Goal: Task Accomplishment & Management: Manage account settings

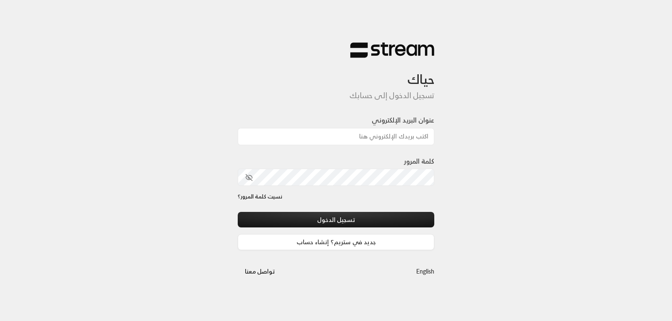
click at [308, 136] on input "عنوان البريد الإلكتروني" at bounding box center [336, 136] width 196 height 17
click at [337, 142] on input "عنوان البريد الإلكتروني" at bounding box center [336, 136] width 196 height 17
click at [346, 139] on input "عنوان البريد الإلكتروني" at bounding box center [336, 136] width 196 height 17
drag, startPoint x: 408, startPoint y: 136, endPoint x: 411, endPoint y: 141, distance: 5.3
click at [411, 141] on input "عنوان البريد الإلكتروني" at bounding box center [336, 136] width 196 height 17
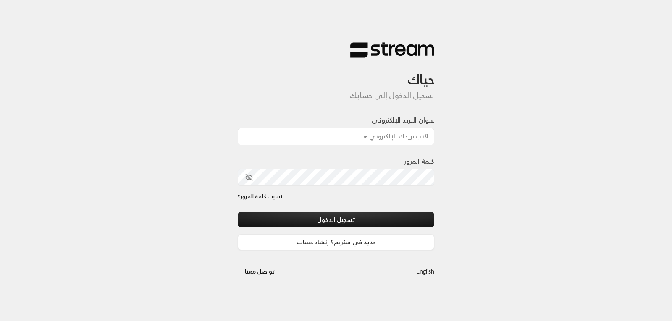
click at [422, 138] on input "عنوان البريد الإلكتروني" at bounding box center [336, 136] width 196 height 17
click at [421, 134] on input "عنوان البريد الإلكتروني" at bounding box center [336, 136] width 196 height 17
type input "beautiifulsmil2@gmail.com"
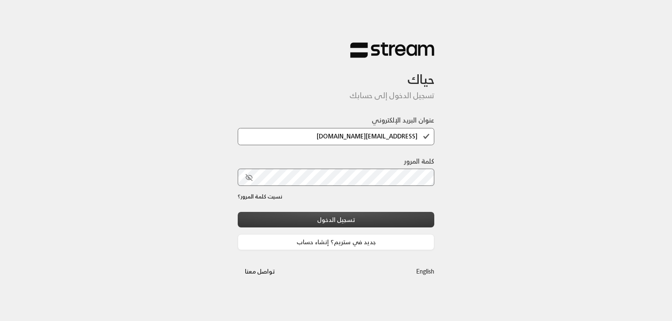
click at [356, 217] on button "تسجيل الدخول" at bounding box center [336, 220] width 196 height 16
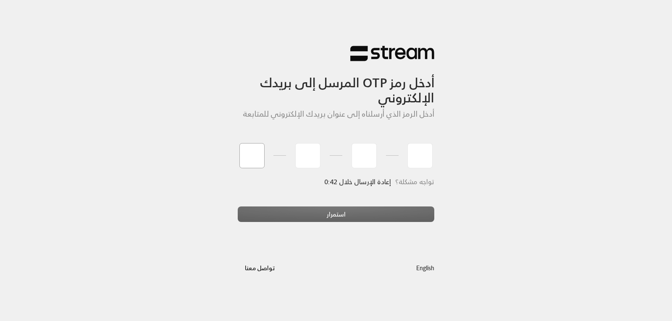
type input "0"
type input "8"
type input "4"
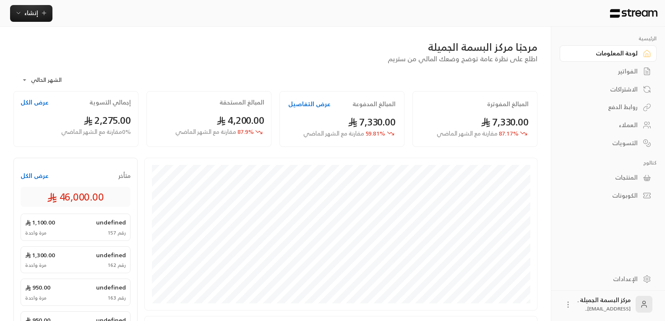
click at [627, 126] on div "العملاء" at bounding box center [605, 125] width 68 height 8
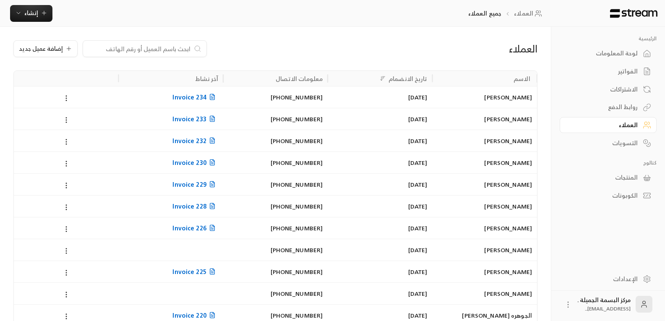
click at [177, 44] on div at bounding box center [145, 48] width 124 height 17
click at [177, 45] on input at bounding box center [139, 48] width 102 height 9
type input "فراس"
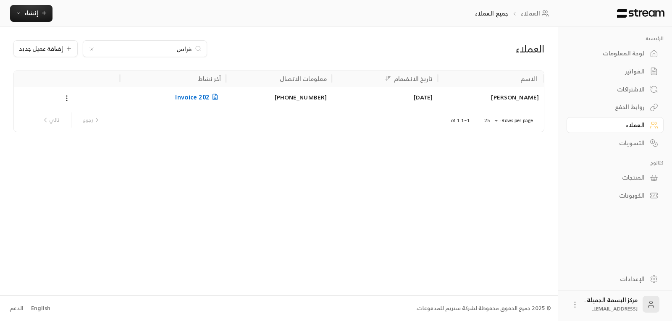
click at [504, 100] on div "فراس عبدالرحمن الطعيس" at bounding box center [491, 96] width 96 height 21
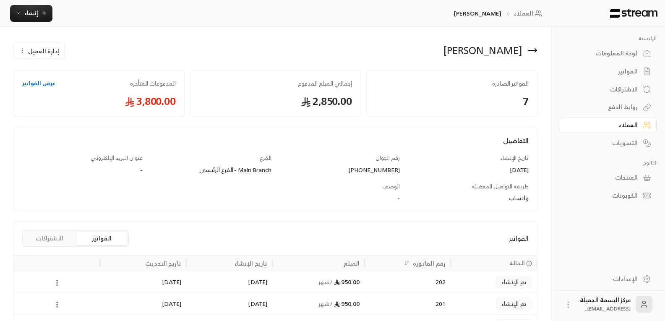
click at [534, 50] on icon at bounding box center [533, 50] width 8 height 0
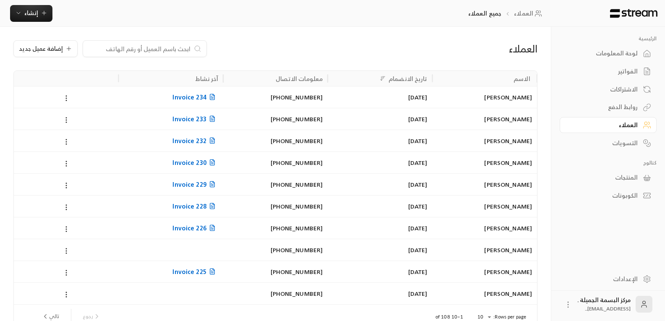
click at [161, 49] on input at bounding box center [139, 48] width 102 height 9
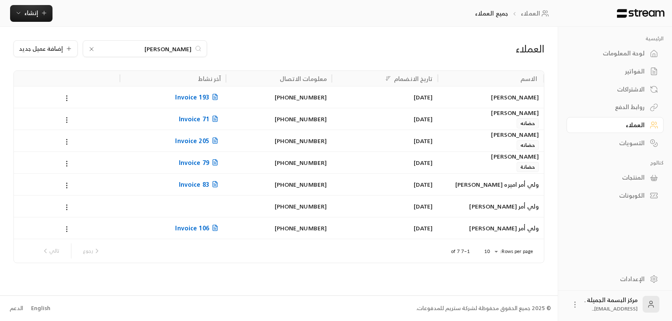
type input "خالد"
click at [422, 97] on div "14/07/2025" at bounding box center [385, 96] width 96 height 21
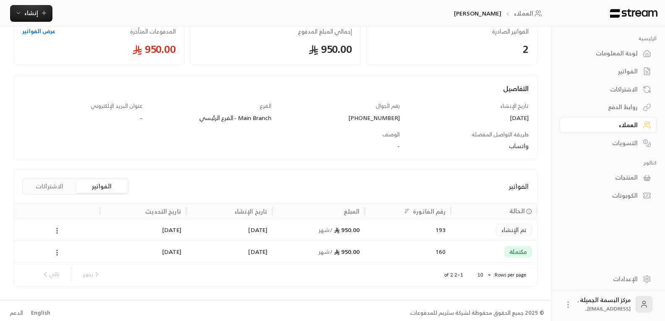
scroll to position [57, 0]
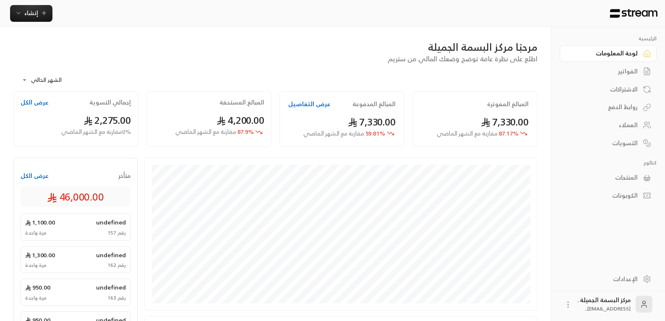
click at [639, 125] on link "العملاء" at bounding box center [608, 125] width 97 height 16
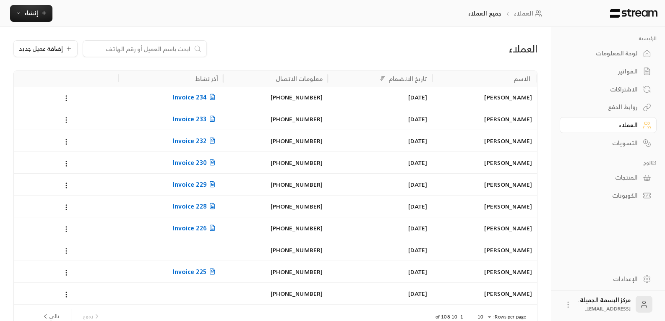
drag, startPoint x: 180, startPoint y: 51, endPoint x: 174, endPoint y: 52, distance: 5.9
click at [180, 51] on input at bounding box center [139, 48] width 102 height 9
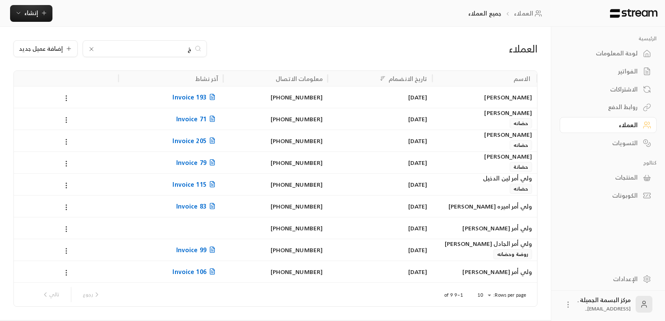
type input "خ"
click at [410, 100] on div "14/07/2025" at bounding box center [380, 96] width 94 height 21
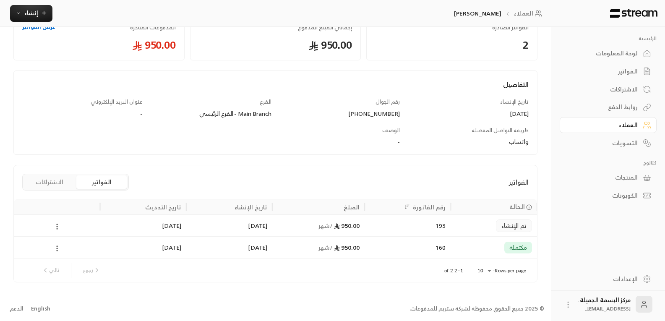
scroll to position [57, 0]
click at [115, 216] on div "10/08/2025" at bounding box center [143, 225] width 76 height 21
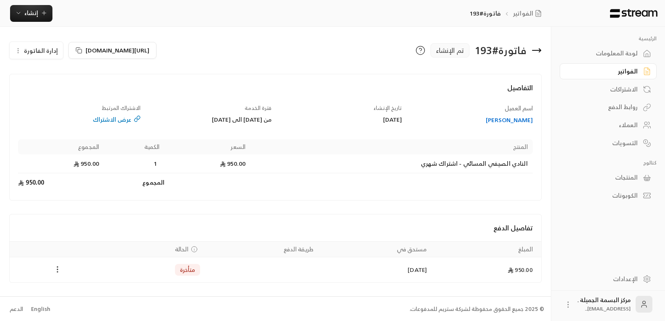
click at [55, 269] on icon "Payments" at bounding box center [57, 269] width 8 height 8
click at [535, 46] on div at bounding box center [336, 160] width 672 height 321
click at [540, 50] on icon at bounding box center [537, 50] width 8 height 0
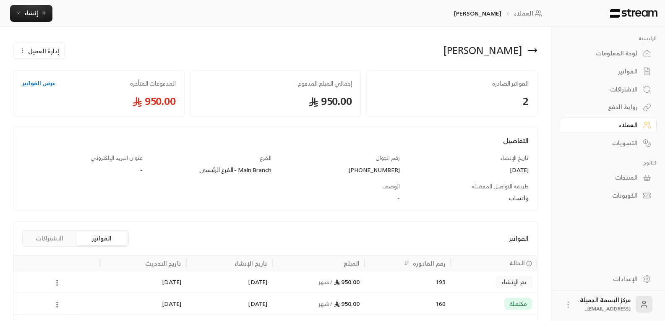
click at [534, 49] on icon at bounding box center [533, 50] width 10 height 10
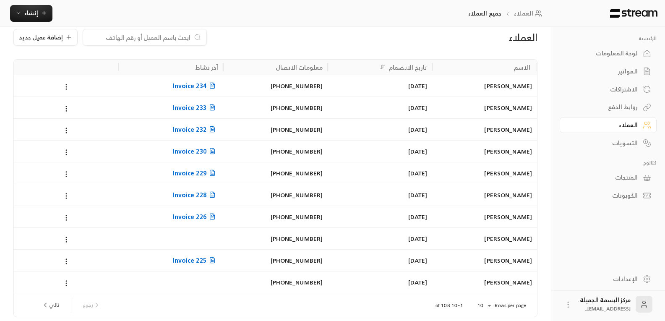
scroll to position [5, 0]
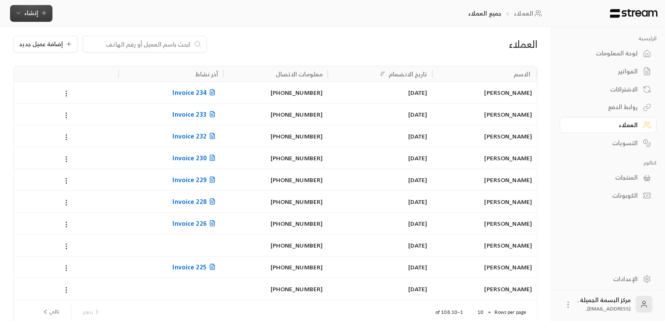
click at [34, 8] on span "إنشاء" at bounding box center [31, 13] width 14 height 10
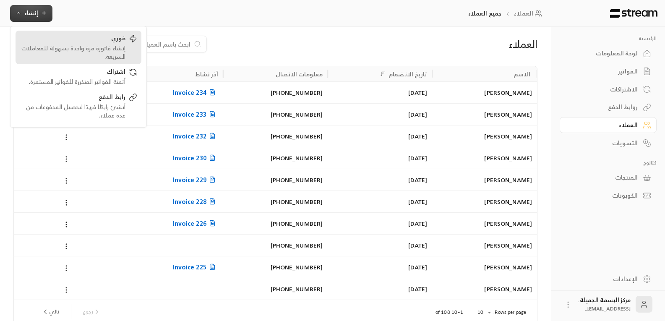
click at [98, 39] on div "فوري" at bounding box center [73, 39] width 106 height 10
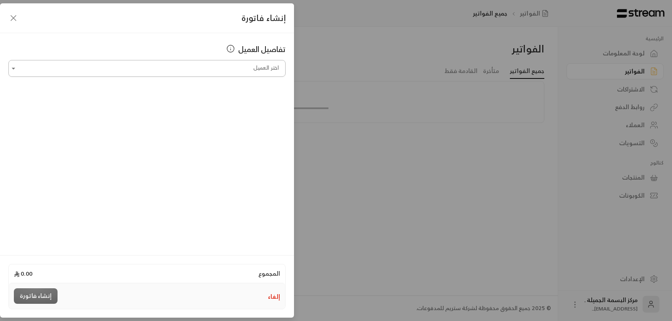
click at [266, 68] on input "اختر العميل" at bounding box center [146, 68] width 277 height 15
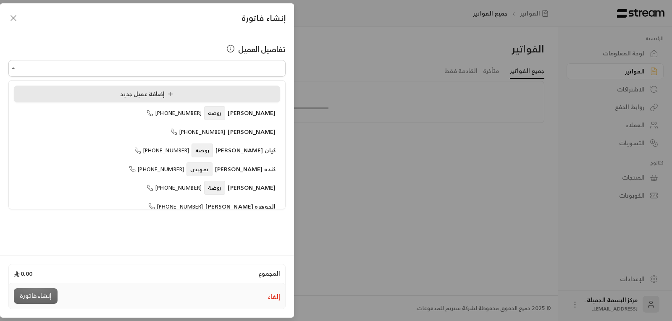
click at [117, 91] on div "إضافة عميل جديد" at bounding box center [146, 94] width 257 height 9
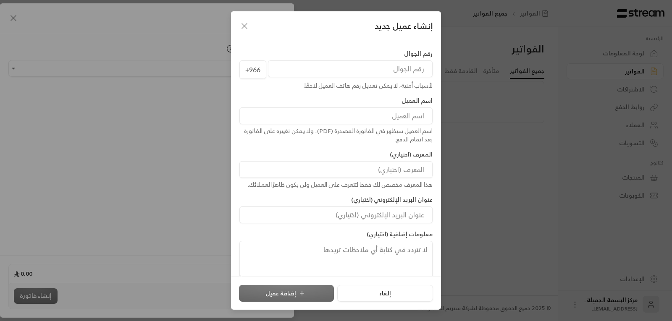
click at [403, 65] on input "tel" at bounding box center [350, 68] width 165 height 17
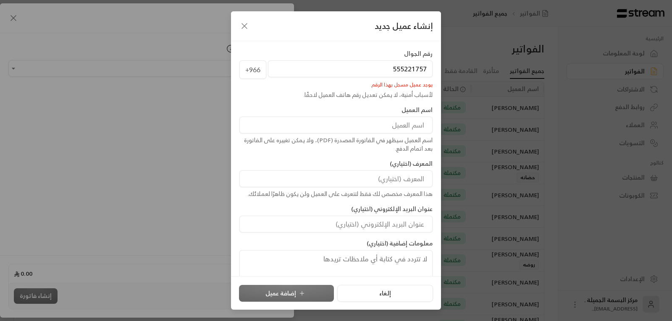
type input "555221757"
click at [405, 126] on input at bounding box center [335, 125] width 193 height 17
click at [470, 141] on div "إنشاء عميل جديد رقم الجوال +966 555221757 يوجد عميل مسجل بهذا الرقم لأسباب أمني…" at bounding box center [336, 160] width 672 height 321
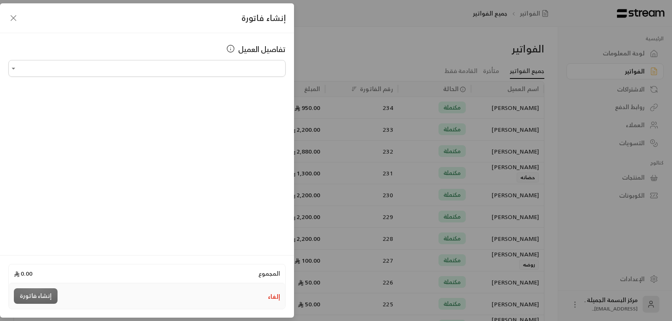
click at [11, 14] on icon "button" at bounding box center [13, 18] width 10 height 10
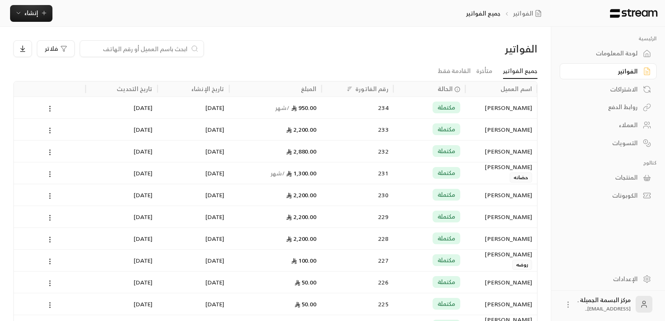
click at [167, 50] on input at bounding box center [136, 48] width 102 height 9
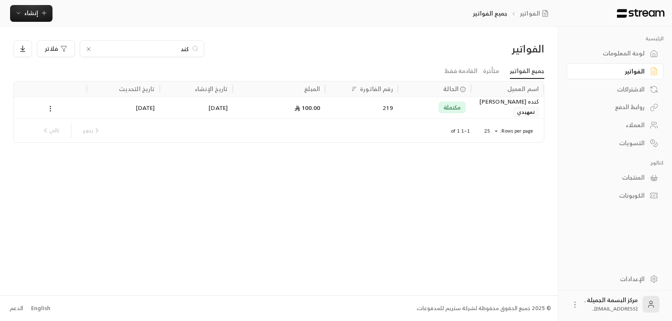
type input "كند"
click at [507, 107] on div "كنده عبدالله بن شقير تمهيدي" at bounding box center [507, 107] width 63 height 20
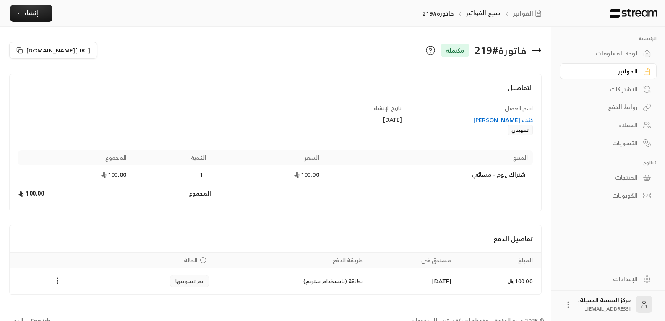
click at [502, 120] on div "كنده عبدالله بن شقير" at bounding box center [472, 120] width 123 height 8
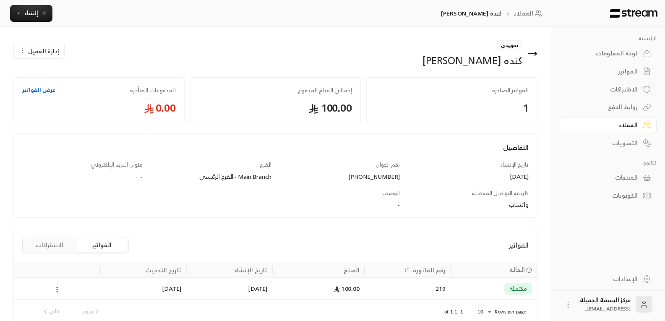
click at [45, 52] on span "إدارة العميل" at bounding box center [43, 51] width 31 height 9
click at [50, 77] on link "تعديل" at bounding box center [45, 75] width 52 height 15
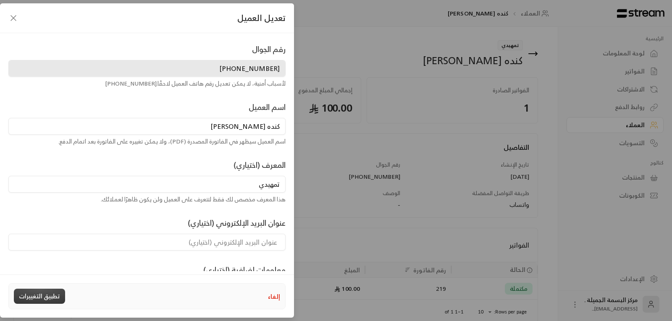
click at [49, 296] on button "تطبيق التغييرات" at bounding box center [39, 296] width 51 height 15
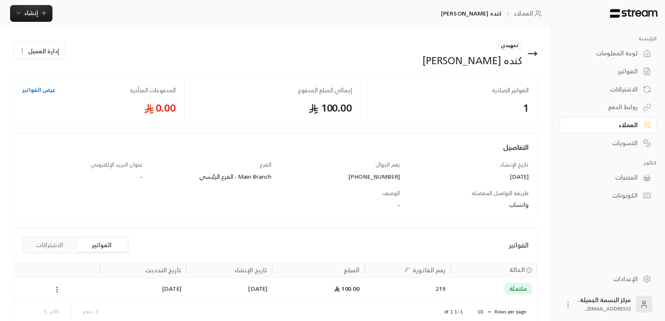
click at [631, 71] on div "الفواتير" at bounding box center [605, 71] width 68 height 8
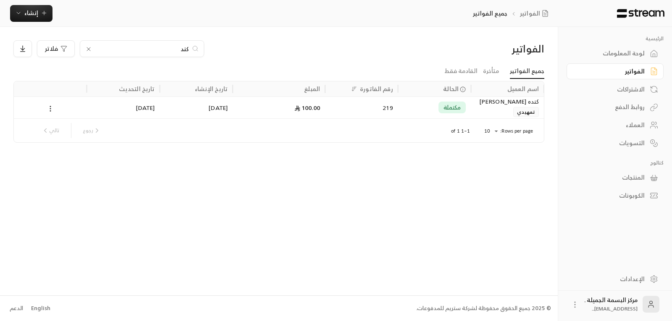
click at [634, 107] on div "روابط الدفع" at bounding box center [611, 107] width 68 height 8
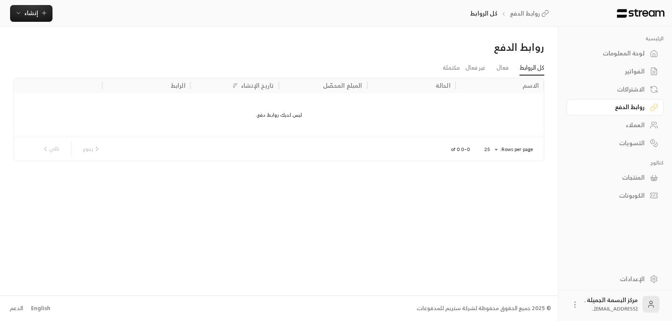
click at [280, 115] on div "ليس لديك روابط دفع." at bounding box center [279, 115] width 530 height 44
drag, startPoint x: 279, startPoint y: 115, endPoint x: 288, endPoint y: 115, distance: 9.2
click at [288, 115] on div "ليس لديك روابط دفع." at bounding box center [279, 115] width 530 height 44
click at [643, 74] on div "الفواتير" at bounding box center [611, 71] width 68 height 8
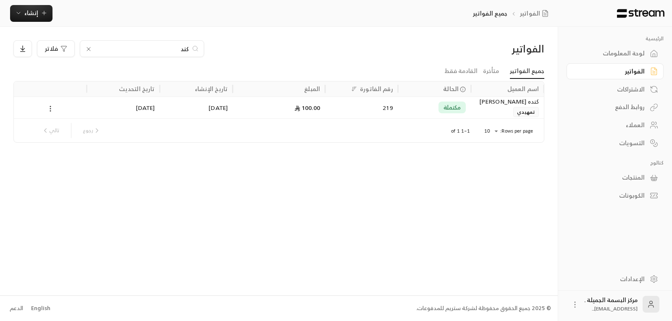
click at [48, 111] on icon at bounding box center [51, 109] width 8 height 8
click at [64, 133] on li "عرض" at bounding box center [59, 130] width 21 height 15
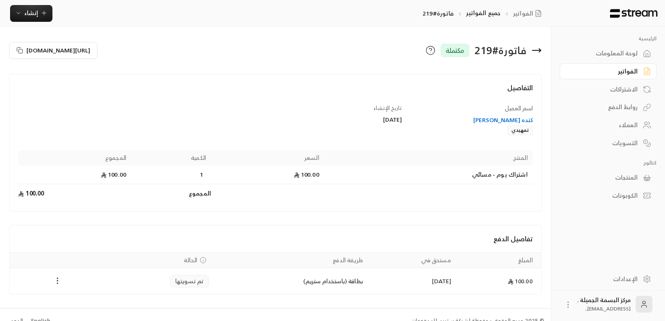
click at [55, 278] on icon "Payments" at bounding box center [57, 281] width 8 height 8
drag, startPoint x: 236, startPoint y: 278, endPoint x: 393, endPoint y: 264, distance: 156.8
drag, startPoint x: 393, startPoint y: 264, endPoint x: 453, endPoint y: 218, distance: 75.7
click at [453, 218] on div at bounding box center [336, 160] width 672 height 321
click at [626, 172] on link "المنتجات" at bounding box center [608, 178] width 97 height 16
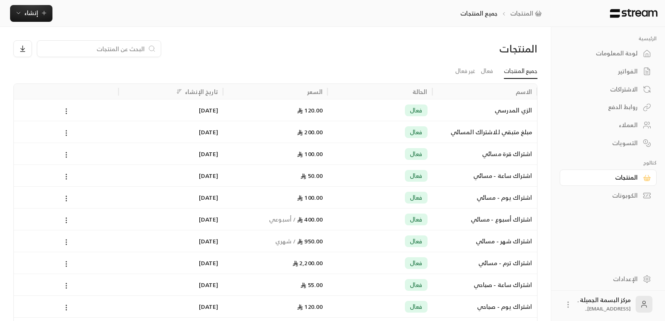
click at [628, 75] on div "الفواتير" at bounding box center [605, 71] width 68 height 8
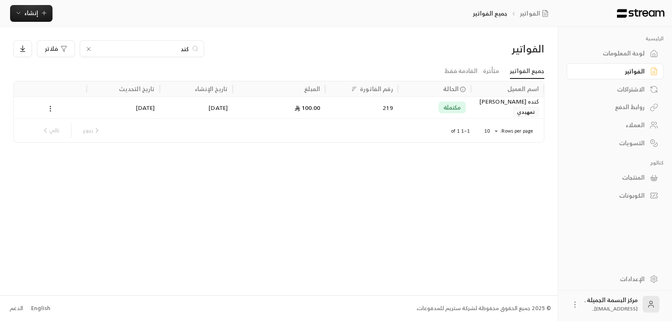
click at [626, 126] on div "العملاء" at bounding box center [611, 125] width 68 height 8
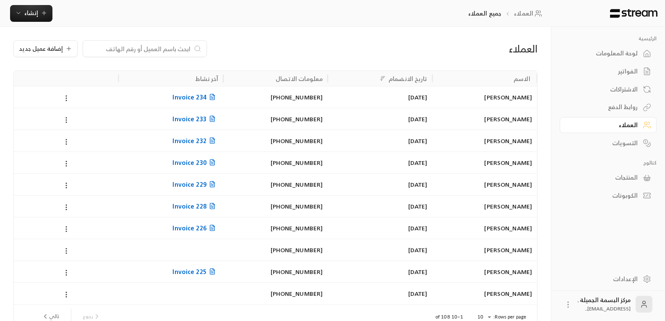
click at [626, 138] on link "التسويات" at bounding box center [608, 143] width 97 height 16
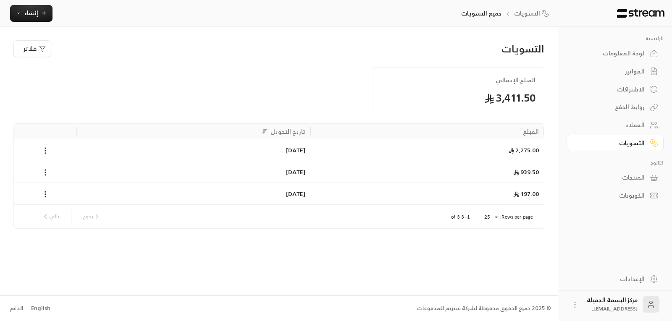
click at [624, 97] on link "الاشتراكات" at bounding box center [614, 89] width 97 height 16
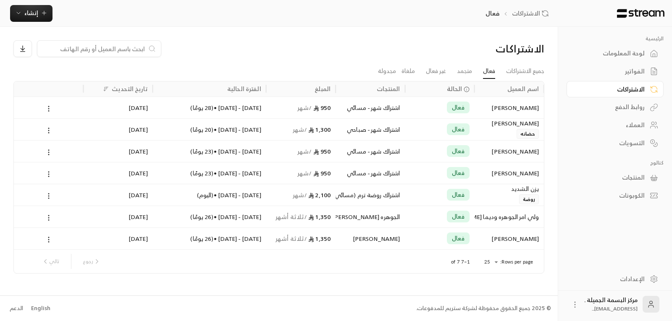
click at [633, 109] on div "روابط الدفع" at bounding box center [611, 107] width 68 height 8
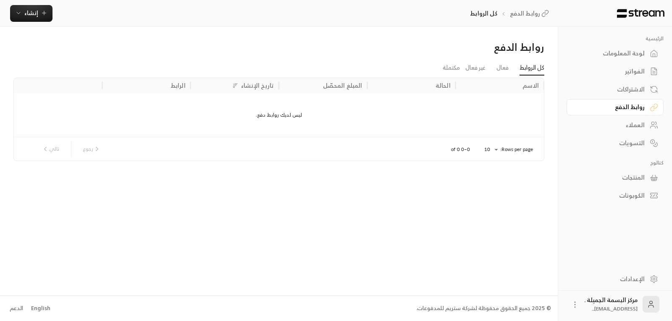
click at [643, 127] on div "العملاء" at bounding box center [611, 125] width 68 height 8
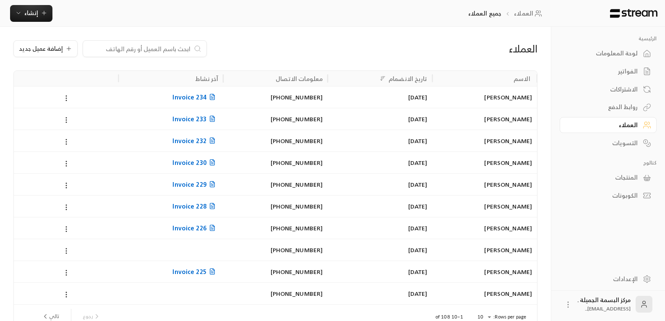
click at [138, 45] on input at bounding box center [139, 48] width 102 height 9
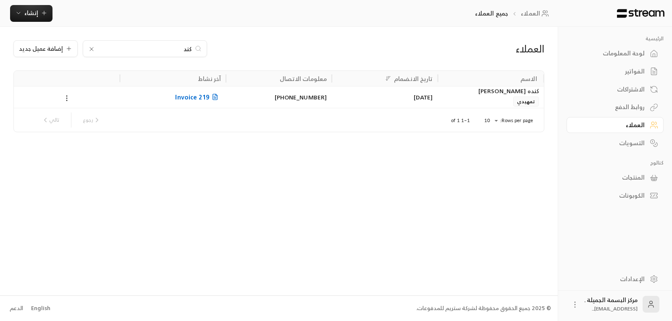
type input "كند"
drag, startPoint x: 68, startPoint y: 100, endPoint x: 191, endPoint y: 92, distance: 122.5
click at [191, 92] on div "Invoice 219" at bounding box center [173, 97] width 106 height 22
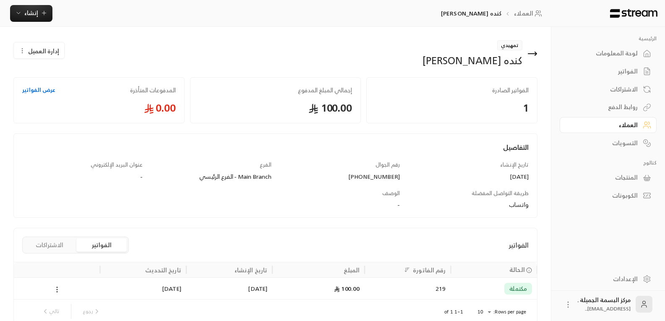
click at [49, 49] on span "إدارة العميل" at bounding box center [43, 51] width 31 height 9
click at [60, 74] on span "تعديل" at bounding box center [60, 75] width 16 height 7
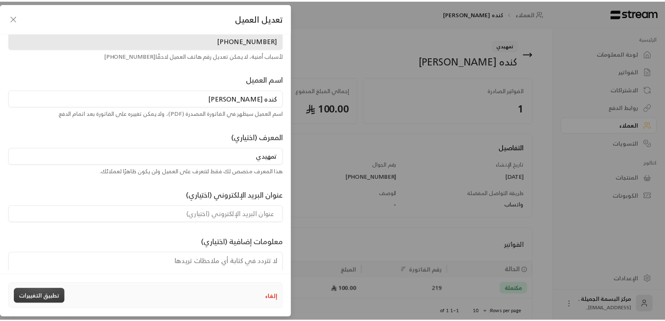
scroll to position [58, 0]
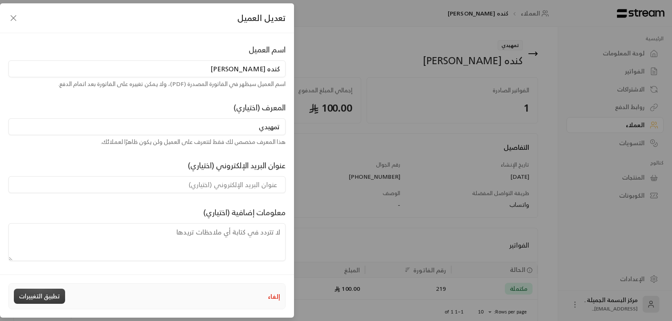
click at [39, 297] on button "تطبيق التغييرات" at bounding box center [39, 296] width 51 height 15
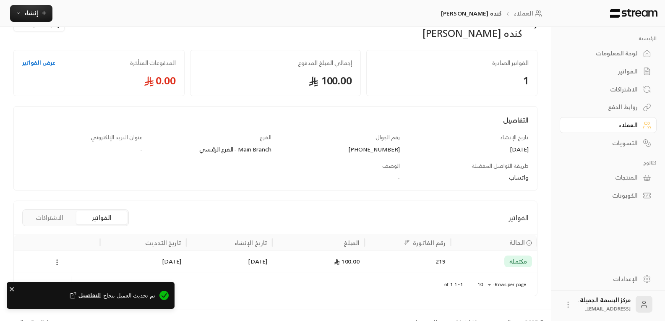
scroll to position [42, 0]
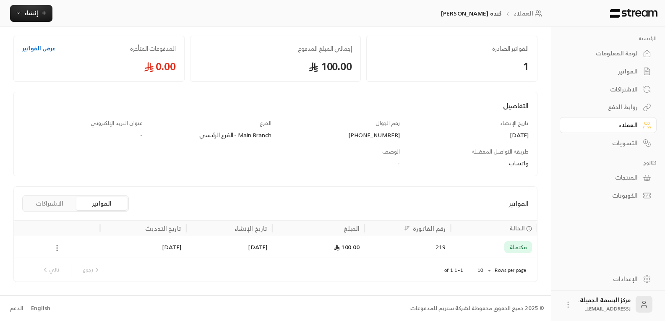
click at [57, 205] on button "الاشتراكات" at bounding box center [49, 203] width 50 height 13
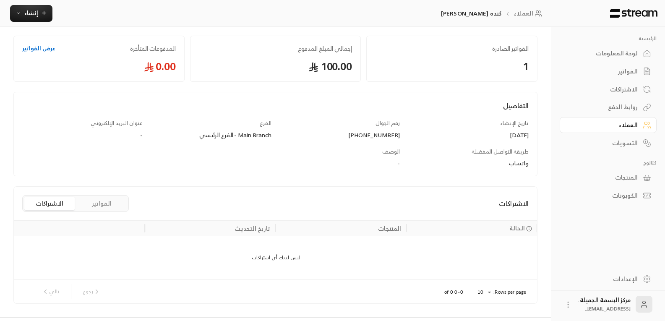
click at [297, 256] on div "ليس لديك أي اشتراكات." at bounding box center [276, 258] width 524 height 44
click at [393, 231] on div "المنتجات" at bounding box center [389, 228] width 23 height 10
click at [255, 232] on div "تاريخ التحديث" at bounding box center [253, 228] width 36 height 10
click at [393, 228] on div "المنتجات" at bounding box center [389, 228] width 23 height 10
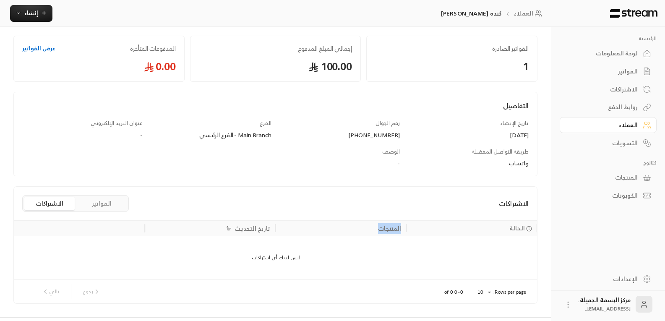
click at [393, 228] on div "المنتجات" at bounding box center [389, 228] width 23 height 10
click at [529, 226] on circle at bounding box center [529, 228] width 5 height 5
click at [529, 226] on body "الرئيسية لوحة المعلومات الفواتير الاشتراكات روابط الدفع العملاء التسويات كتالوج…" at bounding box center [336, 118] width 672 height 321
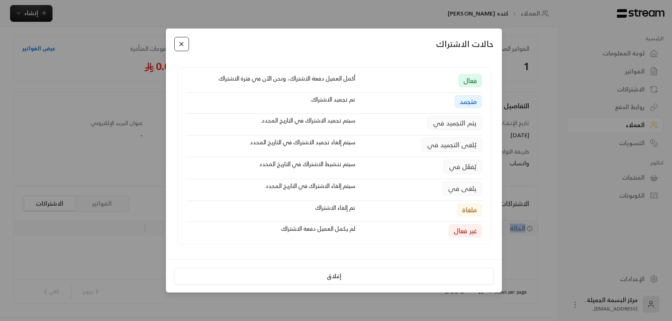
click at [183, 45] on button "Close" at bounding box center [181, 44] width 15 height 15
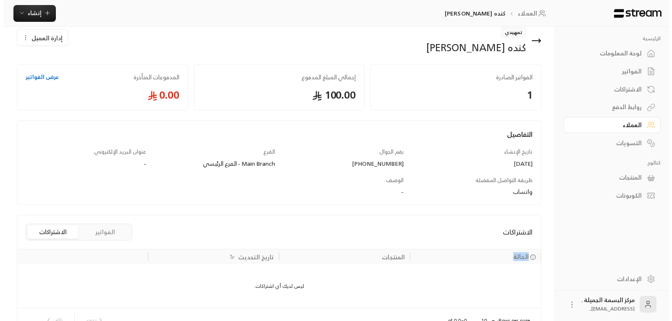
scroll to position [0, 0]
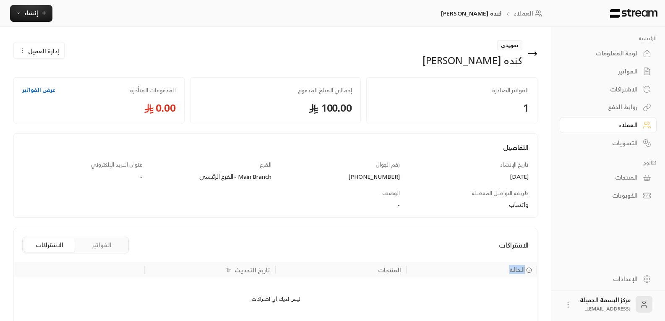
click at [56, 50] on span "إدارة العميل" at bounding box center [43, 51] width 31 height 9
click at [60, 76] on span "تعديل" at bounding box center [60, 75] width 16 height 7
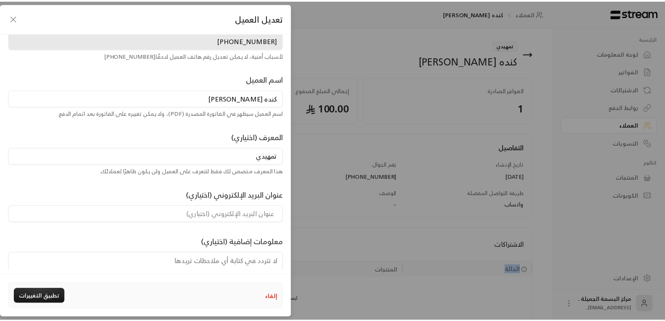
scroll to position [58, 0]
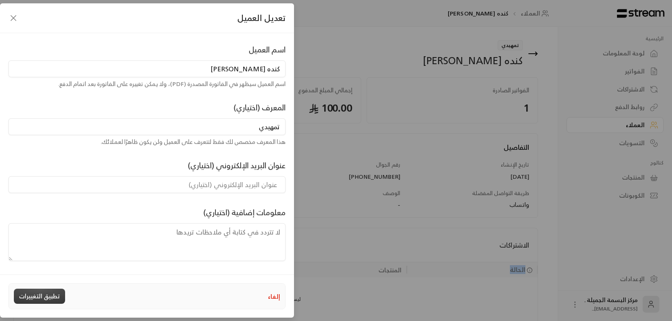
click at [37, 298] on button "تطبيق التغييرات" at bounding box center [39, 296] width 51 height 15
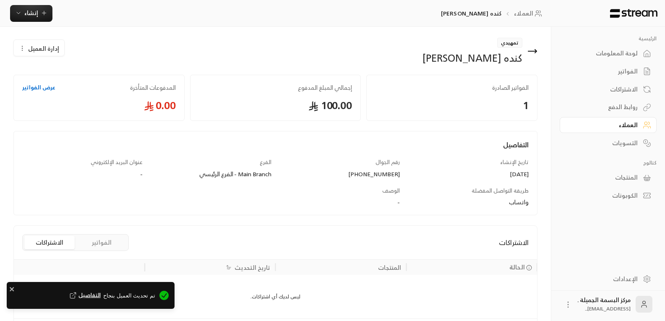
scroll to position [63, 0]
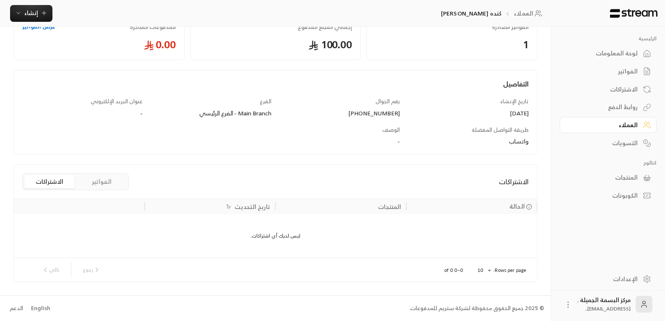
click at [629, 71] on div "الفواتير" at bounding box center [605, 71] width 68 height 8
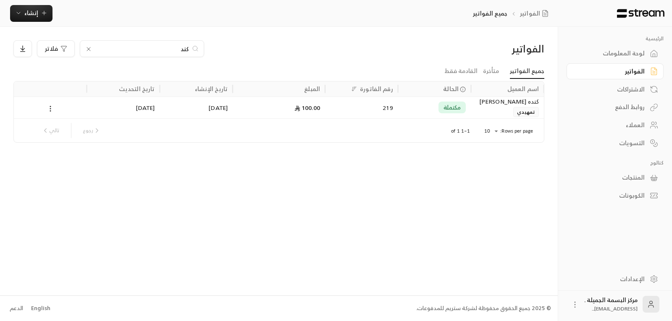
click at [534, 105] on div "كنده عبدالله بن شقير" at bounding box center [507, 101] width 63 height 9
click at [534, 105] on div "الفواتير كند فلاتر جميع الفواتير متأخرة القادمة فقط اسم العميل الحالة رقم الفات…" at bounding box center [279, 161] width 558 height 268
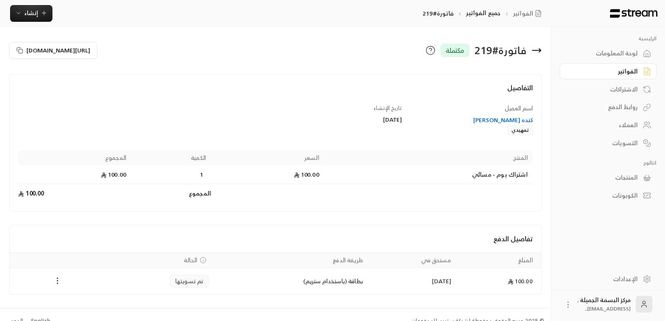
click at [58, 283] on icon "Payments" at bounding box center [57, 281] width 8 height 8
click at [74, 289] on li "تحميل الفاتورة" at bounding box center [78, 290] width 43 height 15
click at [538, 52] on icon at bounding box center [537, 50] width 10 height 10
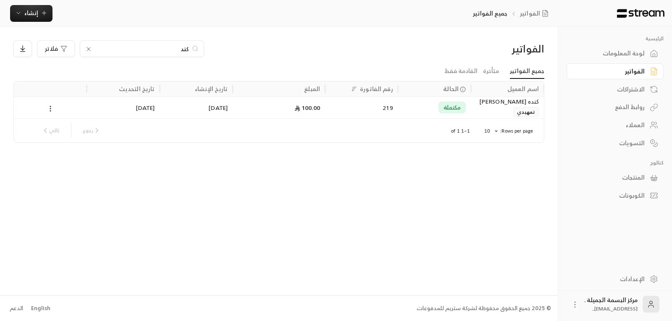
click at [458, 109] on span "مكتملة" at bounding box center [452, 107] width 18 height 8
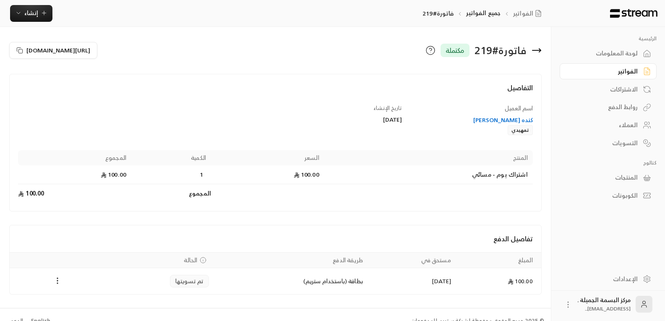
click at [450, 50] on span "مكتملة" at bounding box center [455, 50] width 19 height 10
drag, startPoint x: 429, startPoint y: 46, endPoint x: 512, endPoint y: 182, distance: 159.1
click at [512, 182] on td "اشتراك يوم - مسائي" at bounding box center [429, 174] width 209 height 19
click at [512, 245] on div "تفاصيل الدفع" at bounding box center [276, 238] width 532 height 27
click at [61, 281] on icon "Payments" at bounding box center [57, 281] width 8 height 8
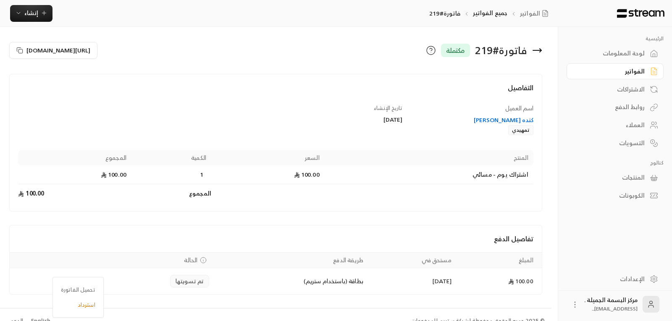
click at [57, 281] on ul "تحميل الفاتورة استرداد" at bounding box center [78, 297] width 47 height 37
click at [49, 161] on div at bounding box center [336, 160] width 672 height 321
drag, startPoint x: 432, startPoint y: 49, endPoint x: 535, endPoint y: 47, distance: 103.7
click at [535, 47] on icon at bounding box center [537, 50] width 10 height 10
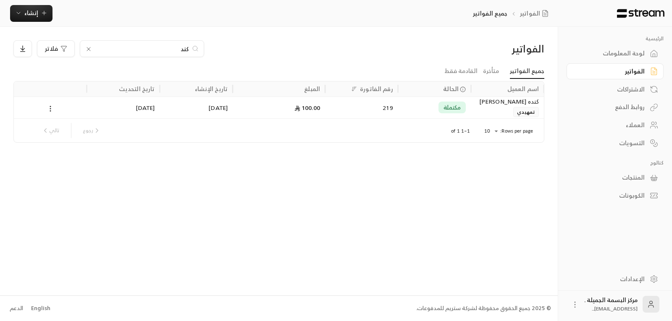
click at [515, 107] on span "تمهيدي" at bounding box center [526, 112] width 26 height 10
